Goal: Transaction & Acquisition: Purchase product/service

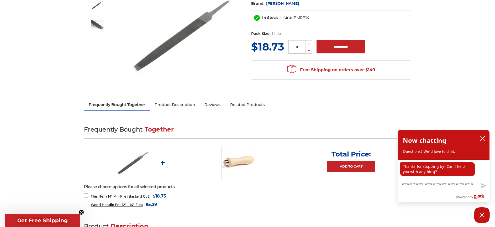
scroll to position [105, 0]
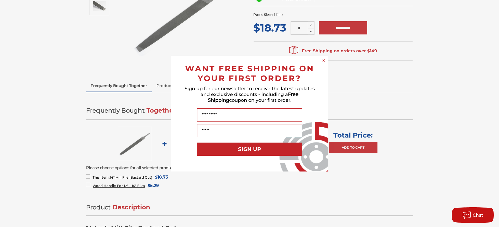
click at [63, 57] on div "Close dialog WANT FREE SHIPPING ON YOUR FIRST ORDER? Sign up for our newsletter…" at bounding box center [249, 113] width 499 height 227
drag, startPoint x: 179, startPoint y: 24, endPoint x: 174, endPoint y: 23, distance: 5.3
click at [178, 24] on div "Close dialog WANT FREE SHIPPING ON YOUR FIRST ORDER? Sign up for our newsletter…" at bounding box center [249, 113] width 499 height 227
click at [83, 43] on div "Close dialog WANT FREE SHIPPING ON YOUR FIRST ORDER? Sign up for our newsletter…" at bounding box center [249, 113] width 499 height 227
click at [317, 155] on div "SIGN UP" at bounding box center [249, 153] width 147 height 26
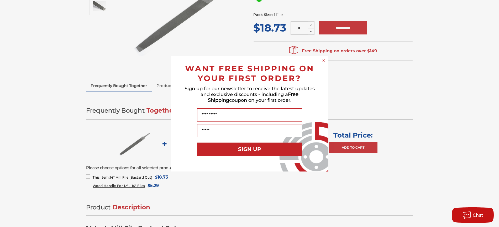
drag, startPoint x: 248, startPoint y: 162, endPoint x: 243, endPoint y: 161, distance: 4.7
click at [247, 162] on div "SIGN UP" at bounding box center [249, 153] width 147 height 26
click at [248, 133] on input "Your Email" at bounding box center [249, 130] width 105 height 13
click at [298, 191] on div "Close dialog WANT FREE SHIPPING ON YOUR FIRST ORDER? Sign up for our newsletter…" at bounding box center [249, 113] width 499 height 227
click at [324, 60] on icon "Close dialog" at bounding box center [323, 60] width 5 height 5
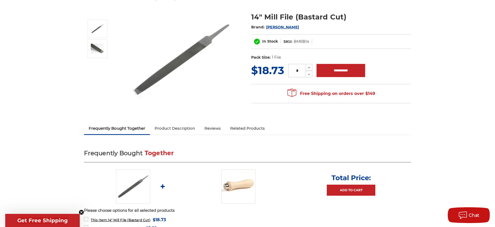
scroll to position [0, 0]
